Goal: Entertainment & Leisure: Consume media (video, audio)

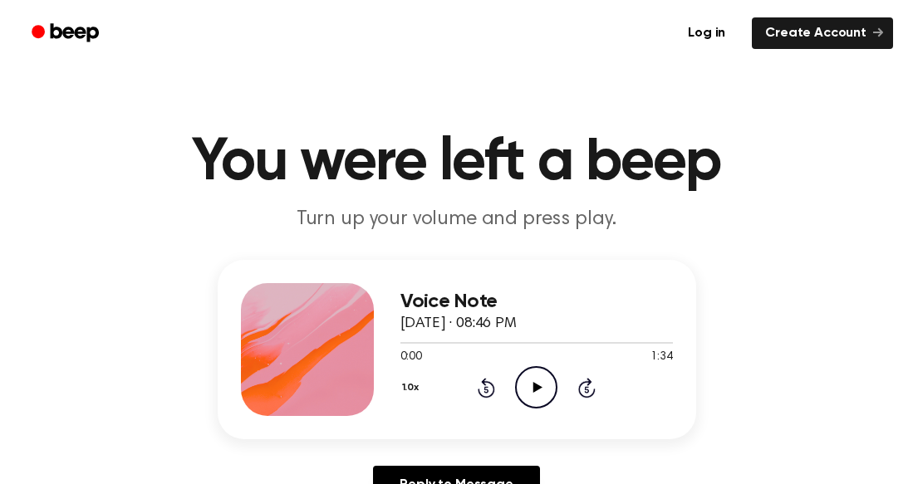
click at [537, 383] on icon "Play Audio" at bounding box center [536, 387] width 42 height 42
click at [540, 388] on icon "Pause Audio" at bounding box center [536, 387] width 42 height 42
click at [540, 388] on icon at bounding box center [537, 387] width 9 height 11
click at [540, 388] on icon "Pause Audio" at bounding box center [536, 387] width 42 height 42
click at [539, 390] on icon "Play Audio" at bounding box center [536, 387] width 42 height 42
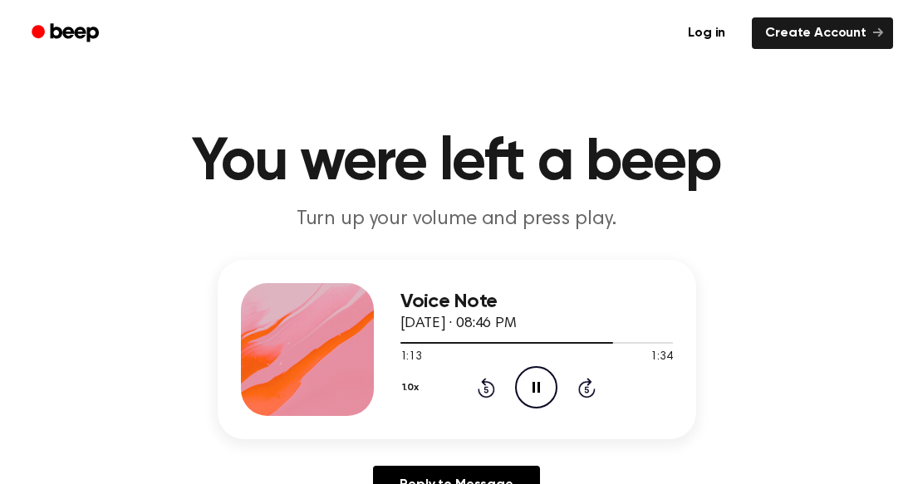
click at [540, 388] on icon "Pause Audio" at bounding box center [536, 387] width 42 height 42
click at [521, 389] on icon "Play Audio" at bounding box center [536, 387] width 42 height 42
click at [521, 389] on icon "Pause Audio" at bounding box center [536, 387] width 42 height 42
click at [533, 382] on icon "Play Audio" at bounding box center [536, 387] width 42 height 42
click at [532, 383] on icon "Play Audio" at bounding box center [536, 387] width 42 height 42
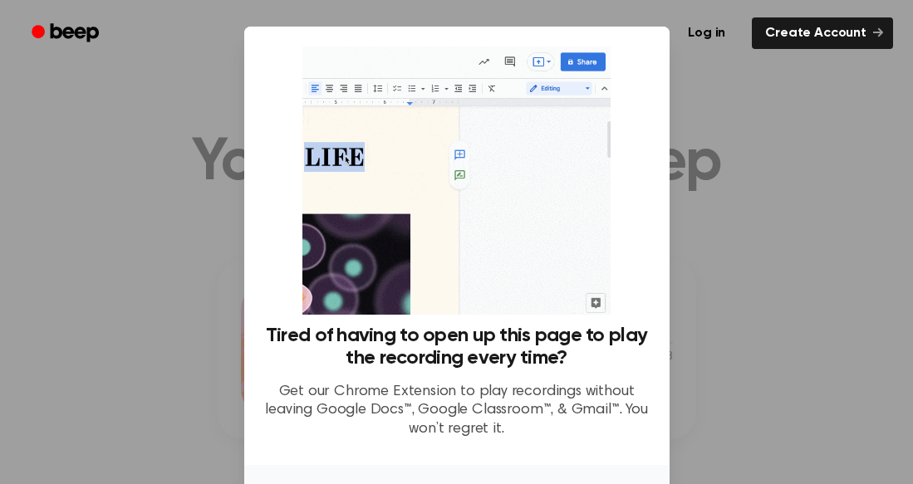
click at [614, 72] on div "Tired of having to open up this page to play the recording every time? Get our …" at bounding box center [456, 249] width 385 height 405
click at [836, 107] on div at bounding box center [456, 242] width 913 height 484
click at [836, 108] on div at bounding box center [456, 242] width 913 height 484
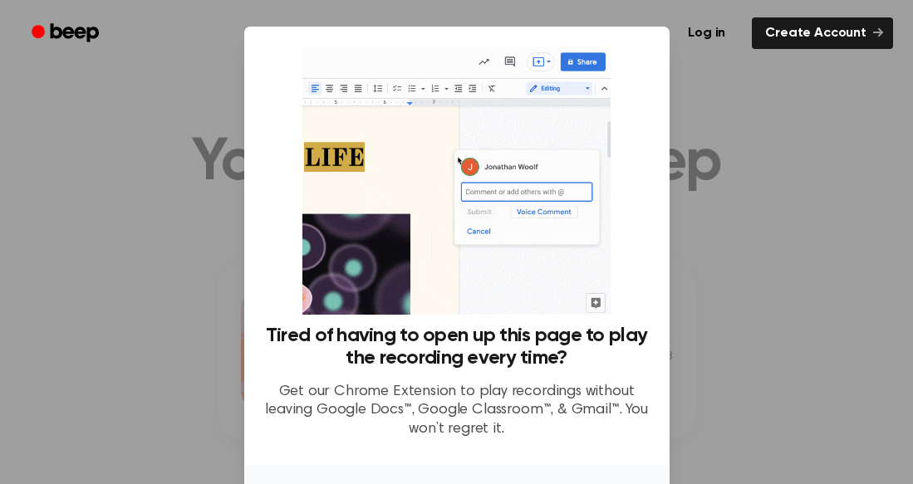
scroll to position [120, 0]
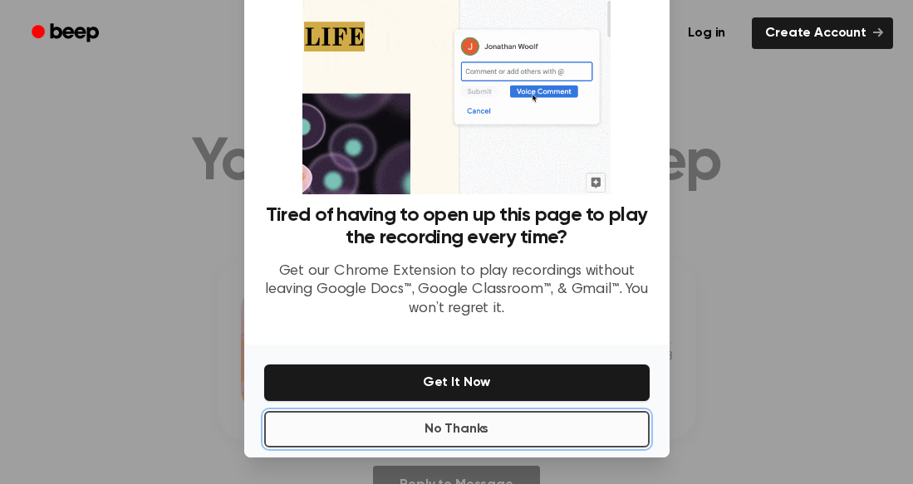
click at [550, 437] on button "No Thanks" at bounding box center [456, 429] width 385 height 37
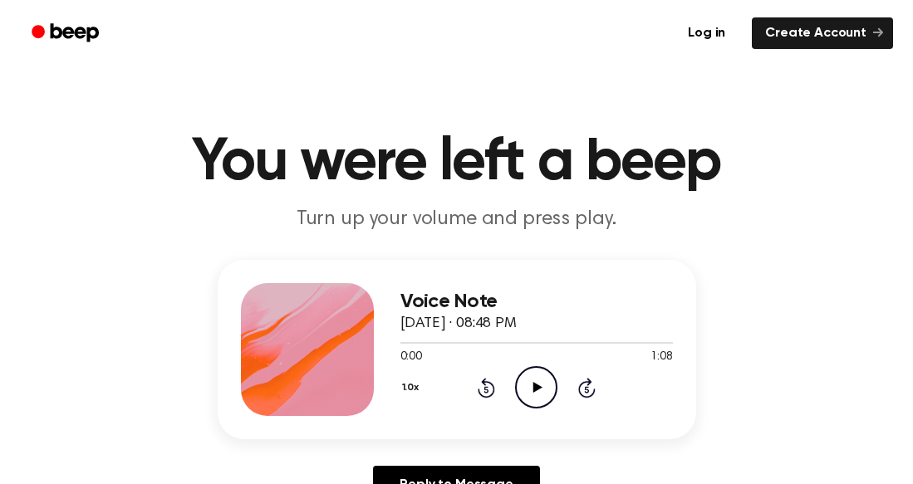
click at [544, 394] on icon "Play Audio" at bounding box center [536, 387] width 42 height 42
click at [533, 389] on icon at bounding box center [537, 387] width 9 height 11
click at [526, 385] on icon "Play Audio" at bounding box center [536, 387] width 42 height 42
